Goal: Information Seeking & Learning: Learn about a topic

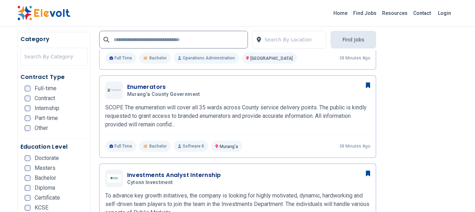
scroll to position [247, 0]
click at [310, 83] on div "Enumerators Murang'a County Government [DATE] [DATE]" at bounding box center [248, 90] width 243 height 15
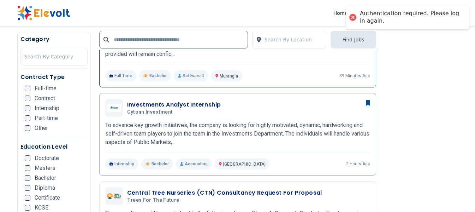
scroll to position [389, 0]
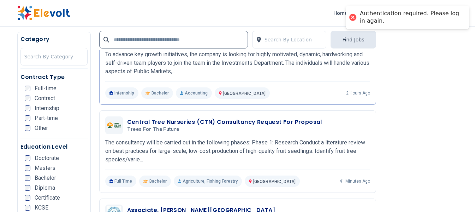
click at [352, 16] on div at bounding box center [353, 17] width 10 height 10
click at [355, 16] on div at bounding box center [353, 17] width 10 height 10
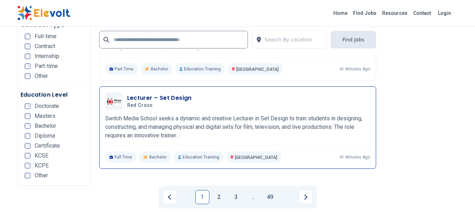
scroll to position [1414, 0]
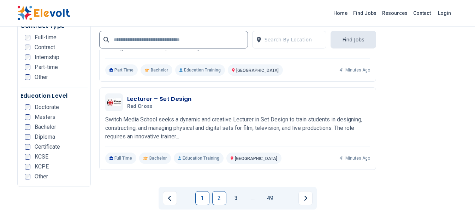
click at [222, 197] on link "2" at bounding box center [219, 198] width 14 height 14
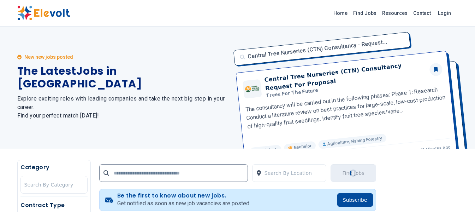
scroll to position [0, 0]
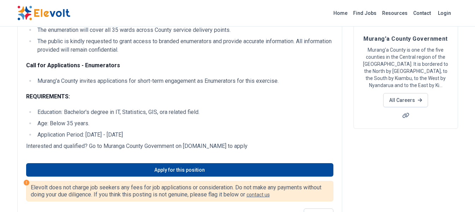
scroll to position [71, 0]
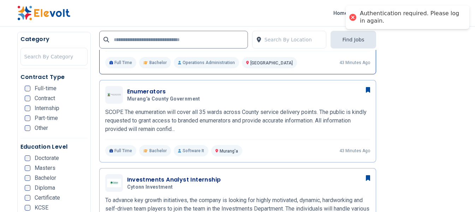
scroll to position [247, 0]
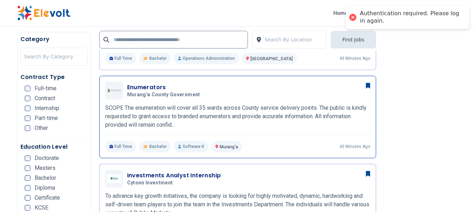
click at [165, 78] on div "Enumerators Murang'a County Government 09/01/2025 10/01/2025 Murang'a KE SCOPE …" at bounding box center [237, 117] width 277 height 82
click at [287, 89] on div "Enumerators Murang'a County Government [DATE] [DATE]" at bounding box center [248, 90] width 243 height 15
click at [164, 88] on h3 "Enumerators" at bounding box center [165, 87] width 76 height 8
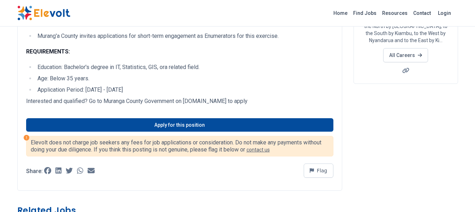
scroll to position [177, 0]
